Goal: Information Seeking & Learning: Learn about a topic

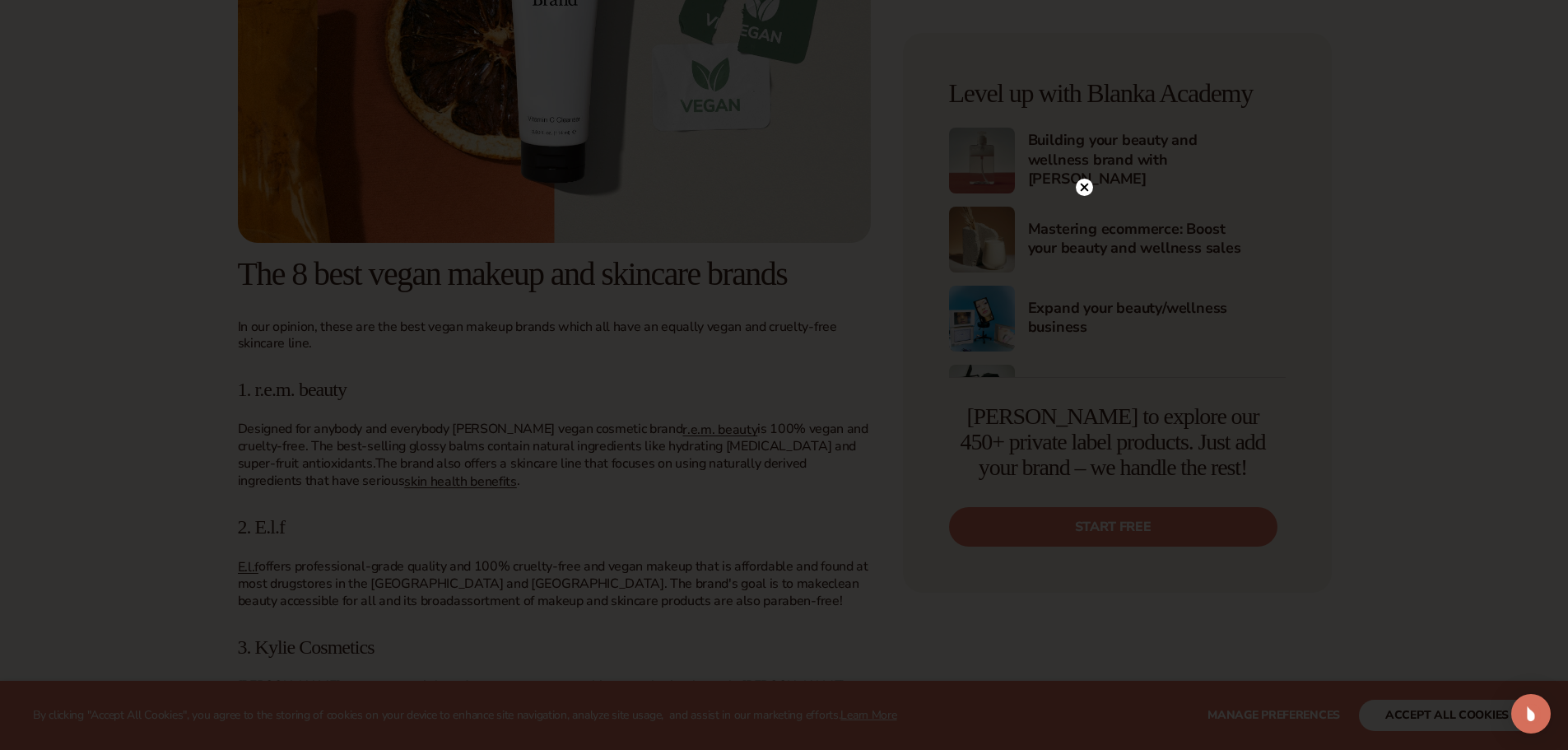
scroll to position [1883, 0]
click at [1084, 188] on icon at bounding box center [1084, 188] width 8 height 8
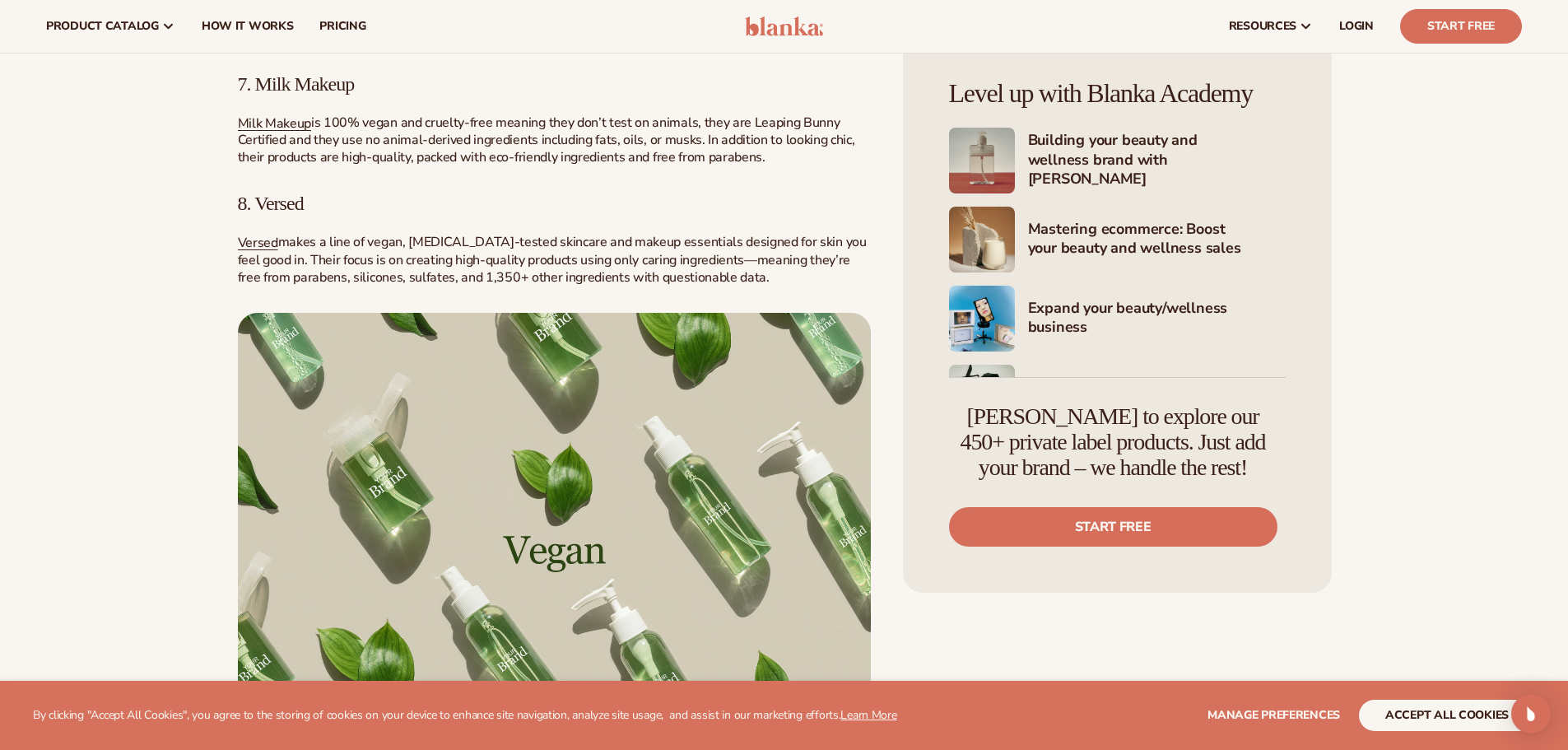
scroll to position [3447, 0]
